Goal: Transaction & Acquisition: Purchase product/service

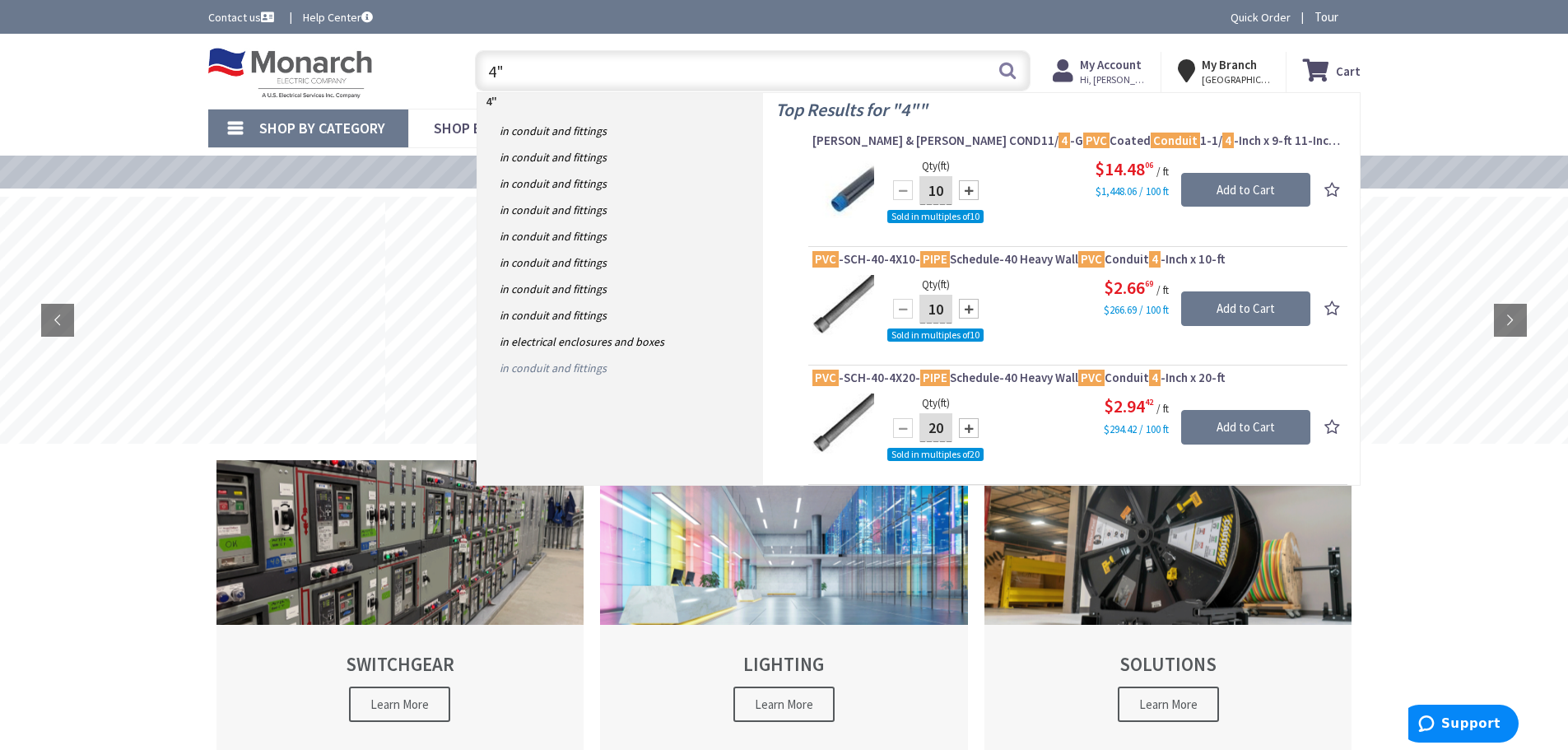
type input "4"
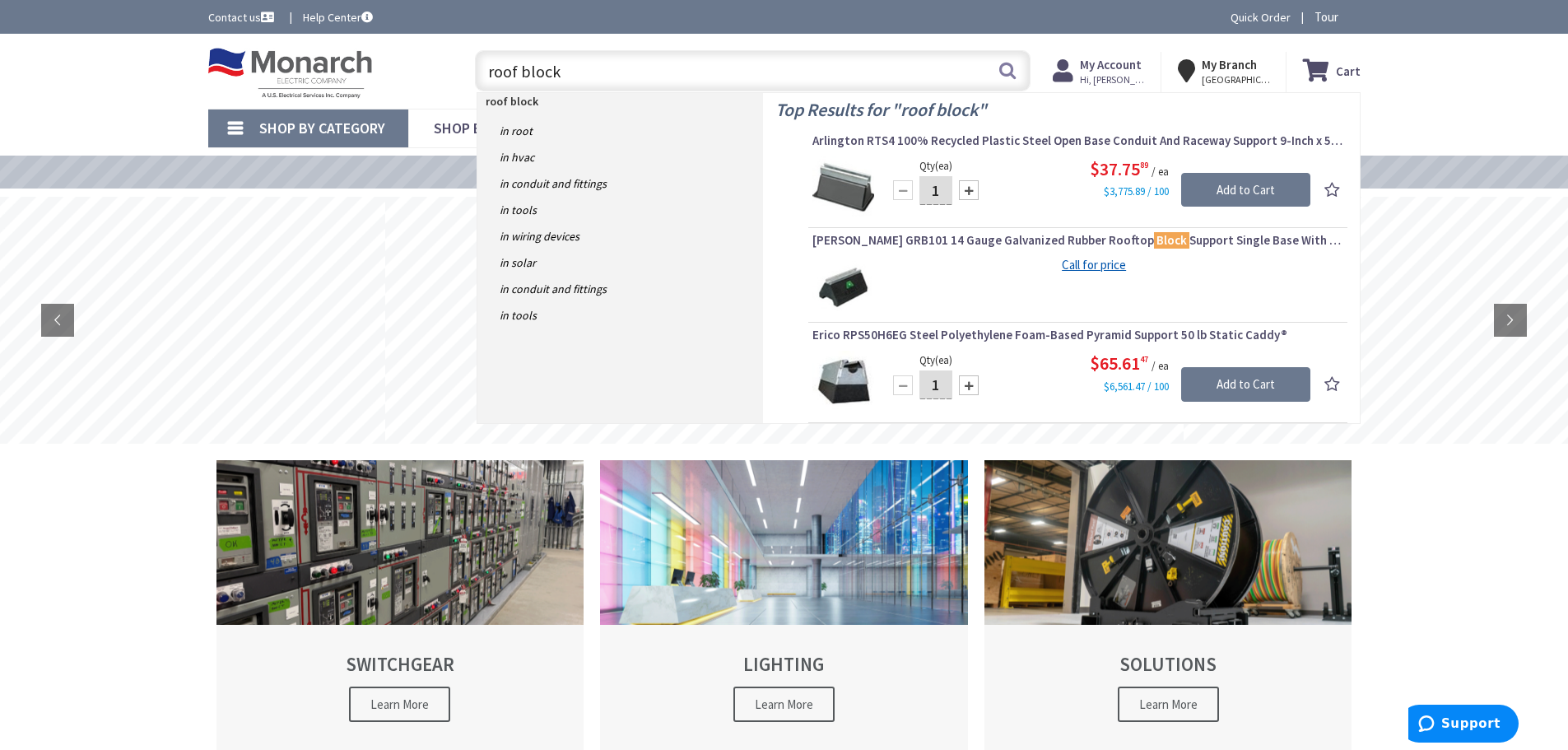
type input "roof block"
click at [856, 191] on img at bounding box center [843, 188] width 62 height 62
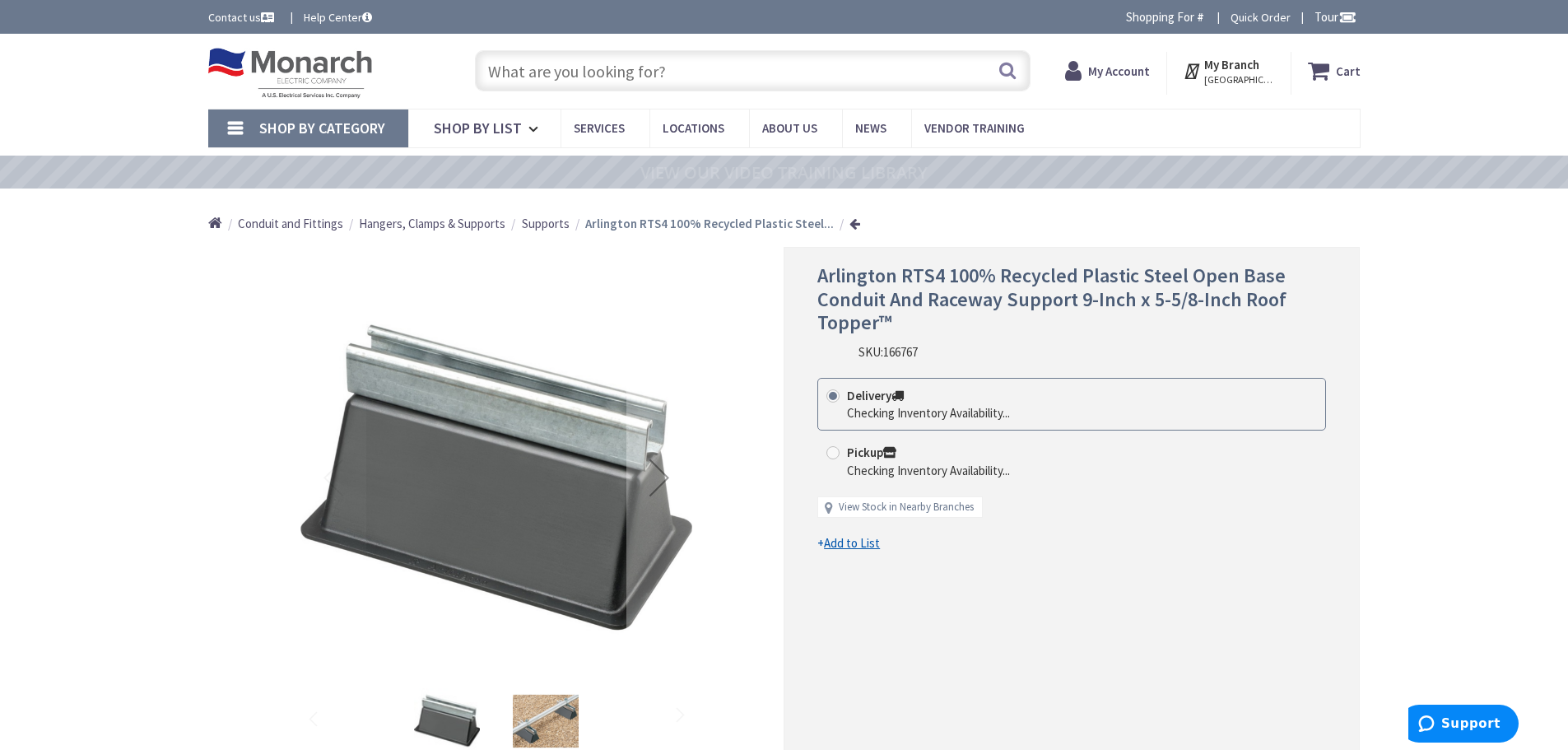
type input "[GEOGRAPHIC_DATA], [GEOGRAPHIC_DATA]"
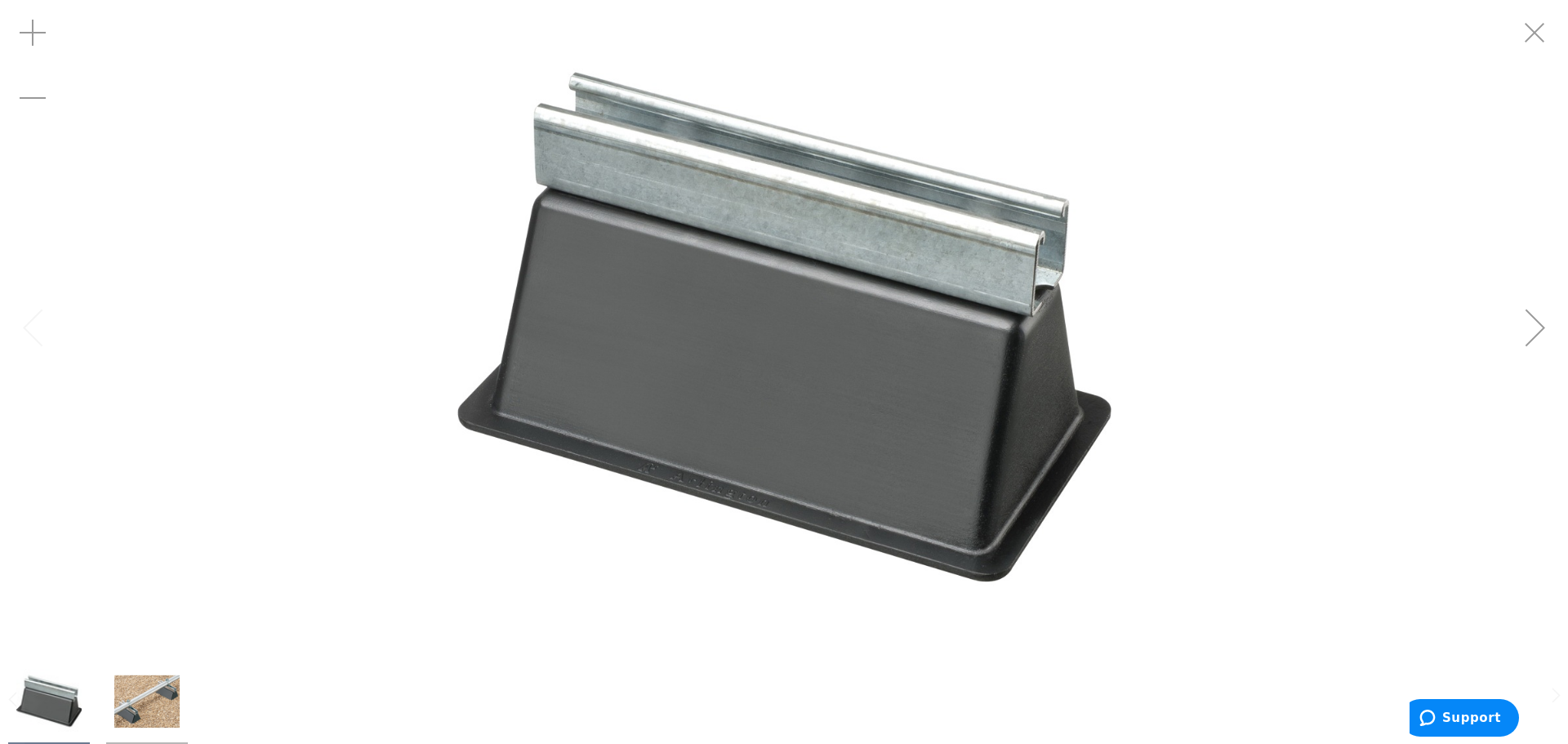
click at [41, 99] on div "Zoom out" at bounding box center [32, 97] width 65 height 65
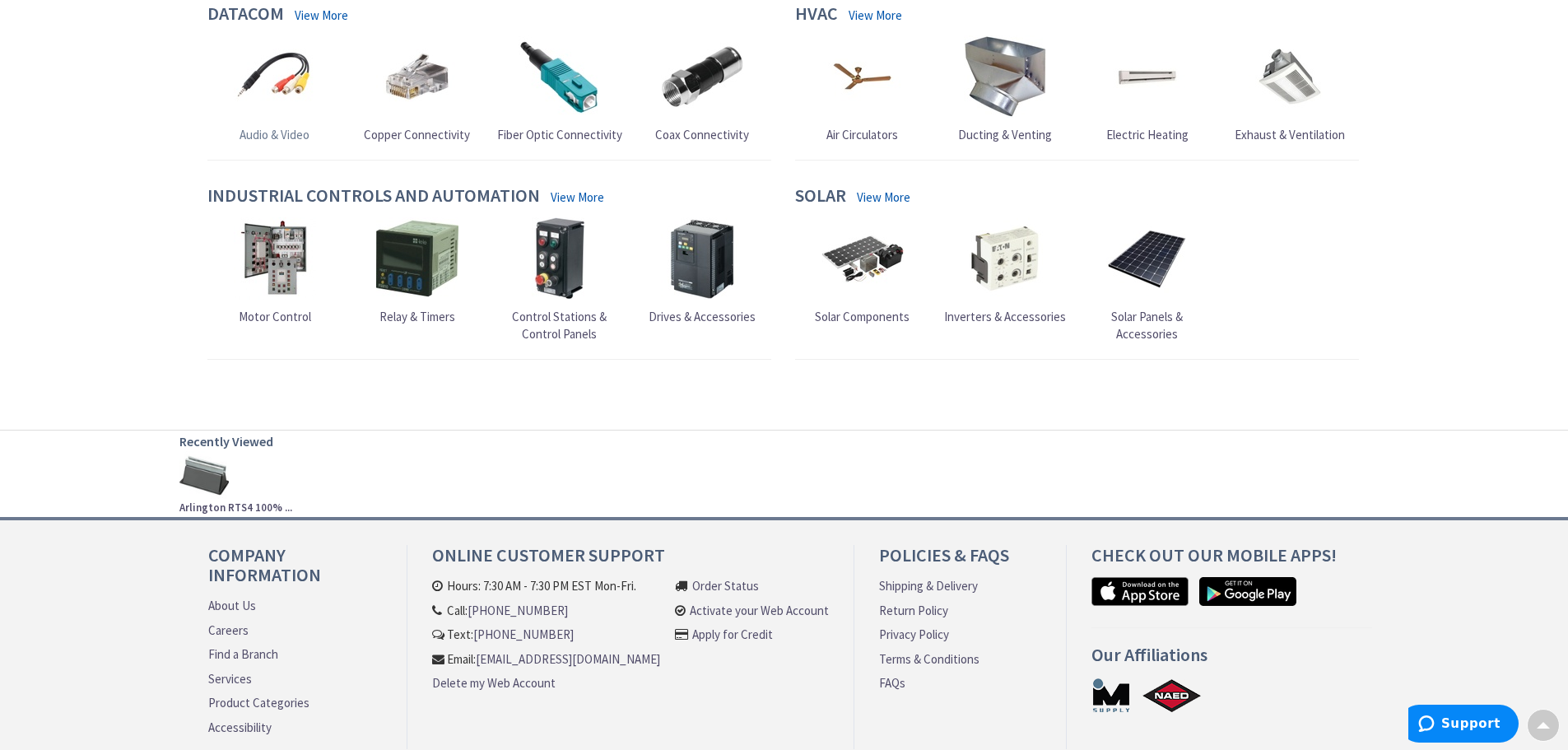
scroll to position [1577, 0]
